Goal: Find specific page/section

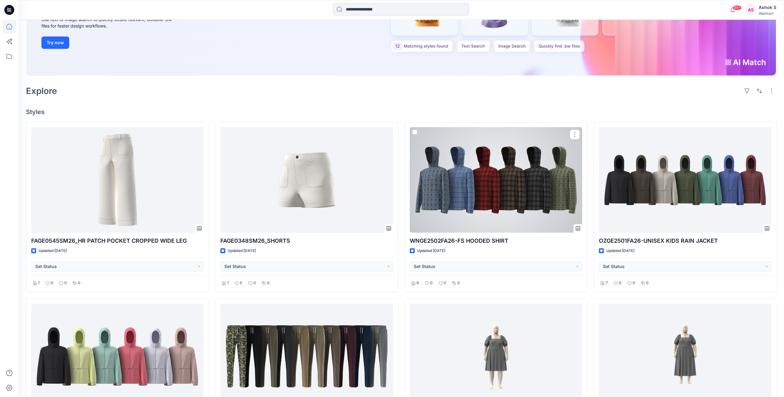
scroll to position [124, 0]
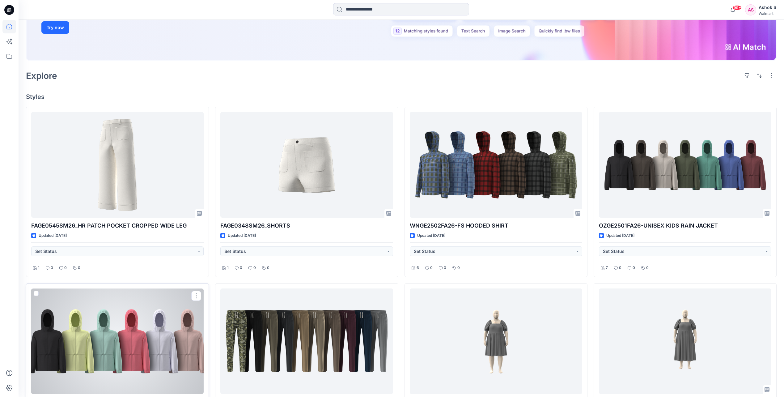
click at [172, 351] on div at bounding box center [117, 340] width 172 height 105
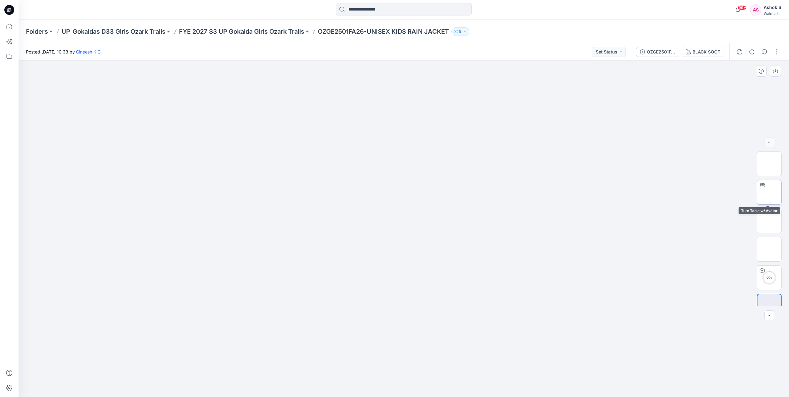
click at [769, 192] on img at bounding box center [769, 192] width 0 height 0
drag, startPoint x: 442, startPoint y: 233, endPoint x: 439, endPoint y: 351, distance: 118.1
click at [769, 249] on img at bounding box center [769, 249] width 0 height 0
click at [769, 221] on img at bounding box center [769, 221] width 0 height 0
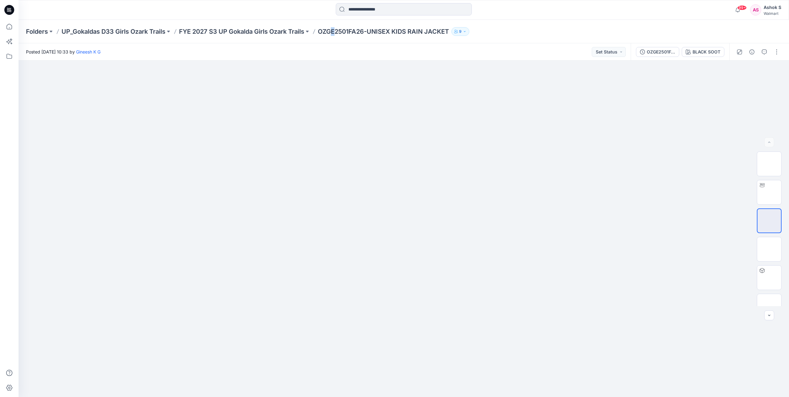
drag, startPoint x: 335, startPoint y: 32, endPoint x: 331, endPoint y: 33, distance: 4.2
click at [331, 33] on p "OZGE2501FA26-UNISEX KIDS RAIN JACKET" at bounding box center [383, 31] width 131 height 9
drag, startPoint x: 331, startPoint y: 33, endPoint x: 279, endPoint y: 27, distance: 52.6
click at [279, 27] on div "Folders UP_Gokaldas D33 Girls Ozark Trails FYE 2027 S3 UP Gokalda Girls Ozark T…" at bounding box center [404, 31] width 770 height 23
click at [13, 27] on icon at bounding box center [9, 27] width 14 height 14
